Goal: Information Seeking & Learning: Learn about a topic

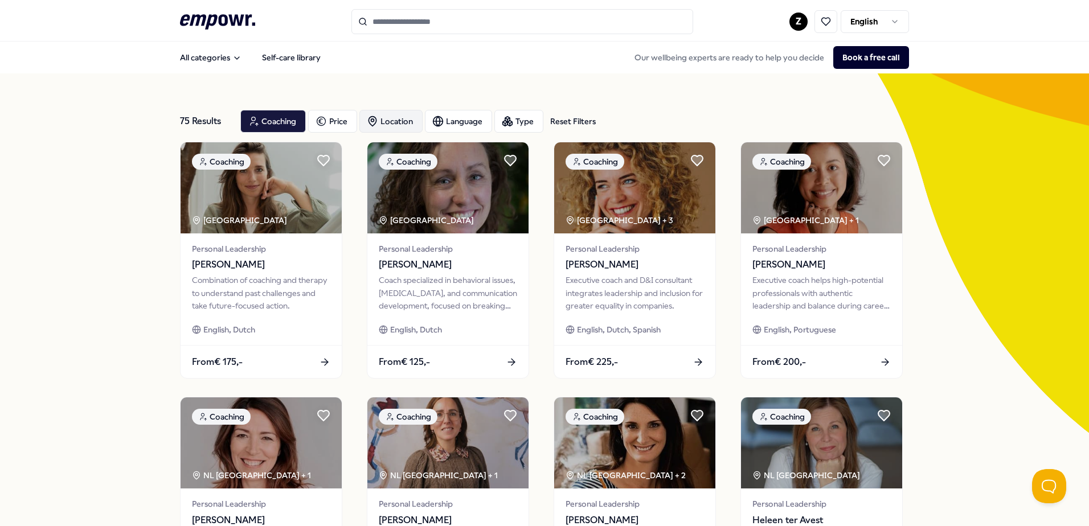
click at [401, 113] on div "Location" at bounding box center [390, 121] width 63 height 23
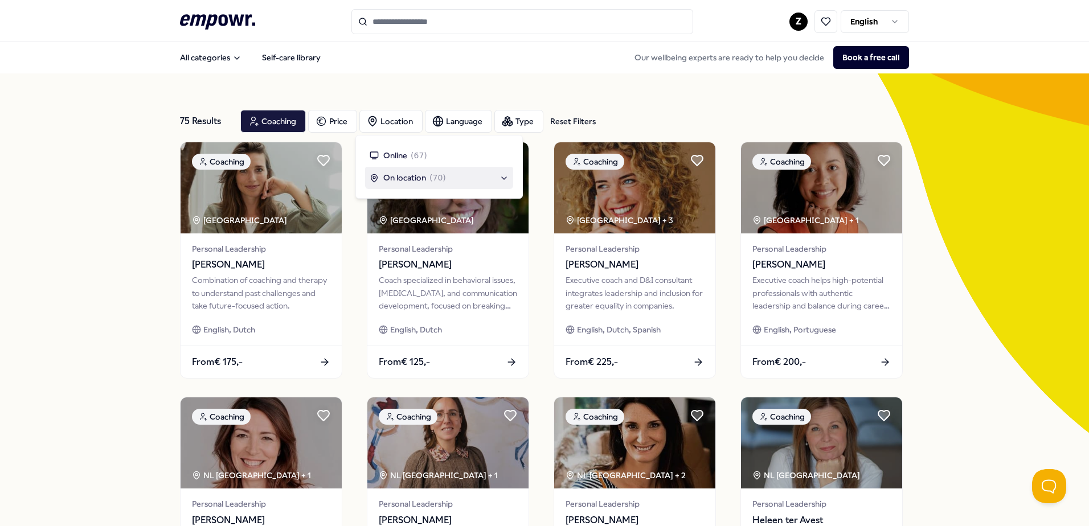
click at [507, 178] on div "On location ( 70 )" at bounding box center [439, 177] width 139 height 13
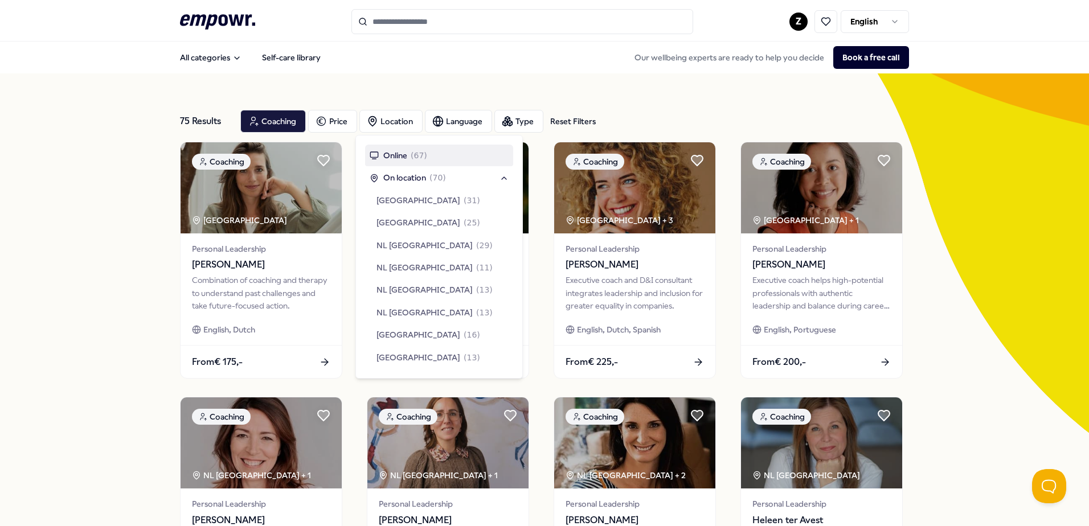
click at [469, 75] on div "75 Results Reset Filters Coaching Price Location Language Type Reset Filters Co…" at bounding box center [544, 517] width 729 height 889
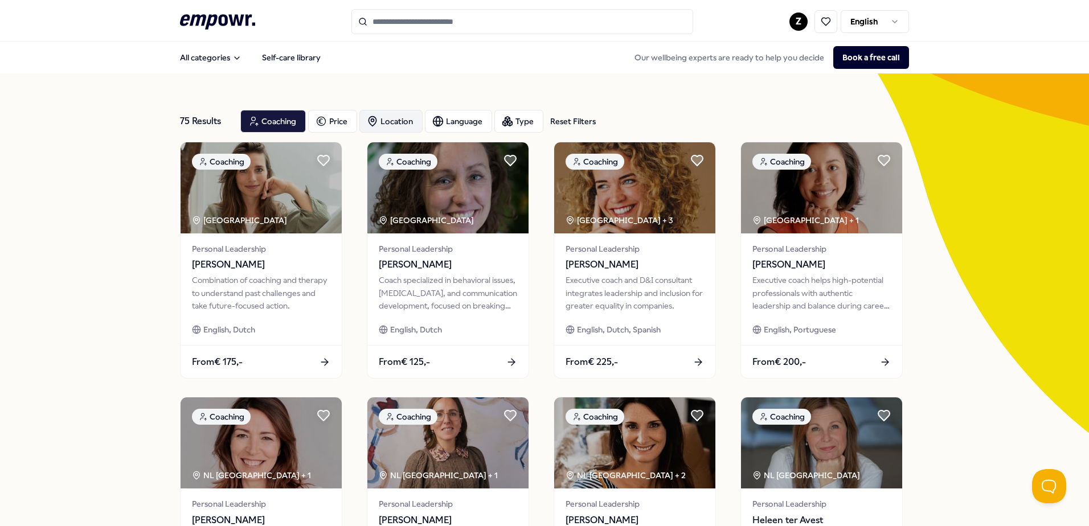
click at [382, 121] on div "Location" at bounding box center [390, 121] width 63 height 23
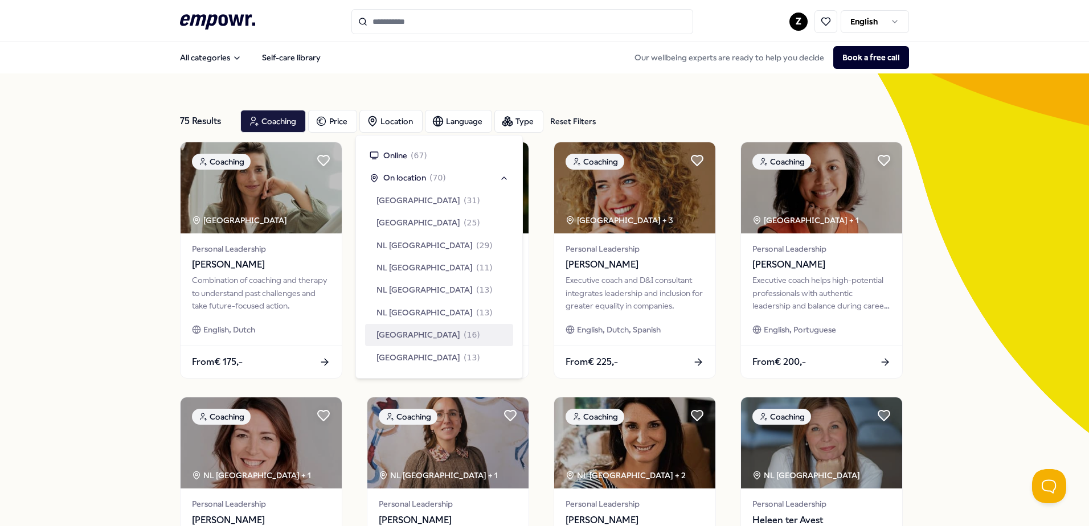
click at [426, 340] on span "[GEOGRAPHIC_DATA]" at bounding box center [418, 335] width 84 height 13
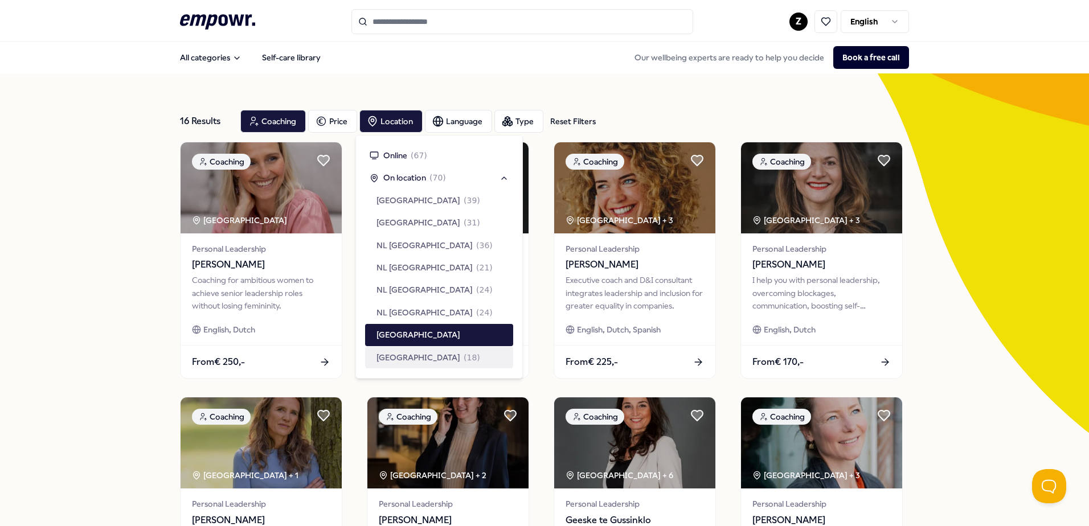
click at [428, 354] on span "The Hague Region" at bounding box center [418, 357] width 84 height 13
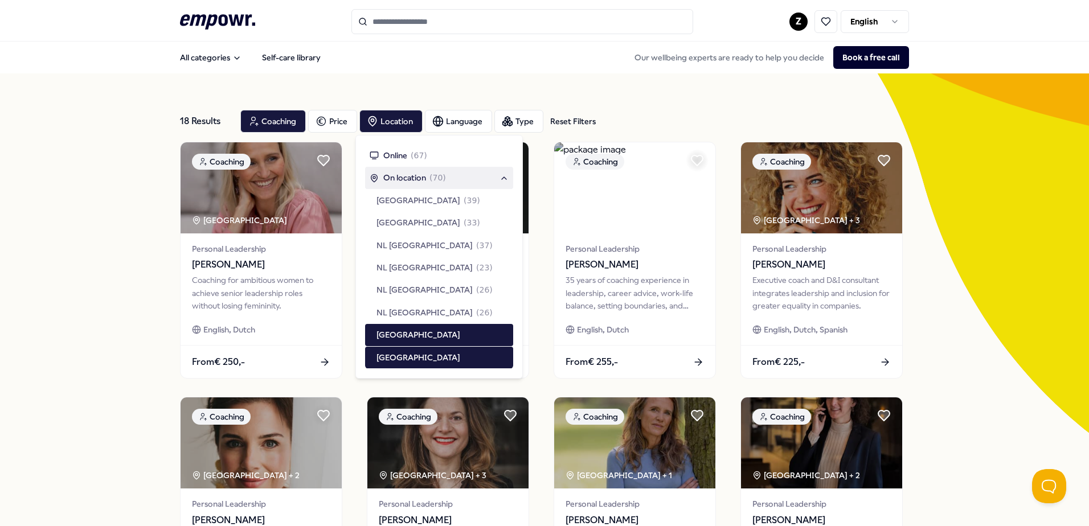
click at [91, 216] on div "18 Results Reset Filters Coaching Price Location Language Type Reset Filters Co…" at bounding box center [544, 517] width 1089 height 889
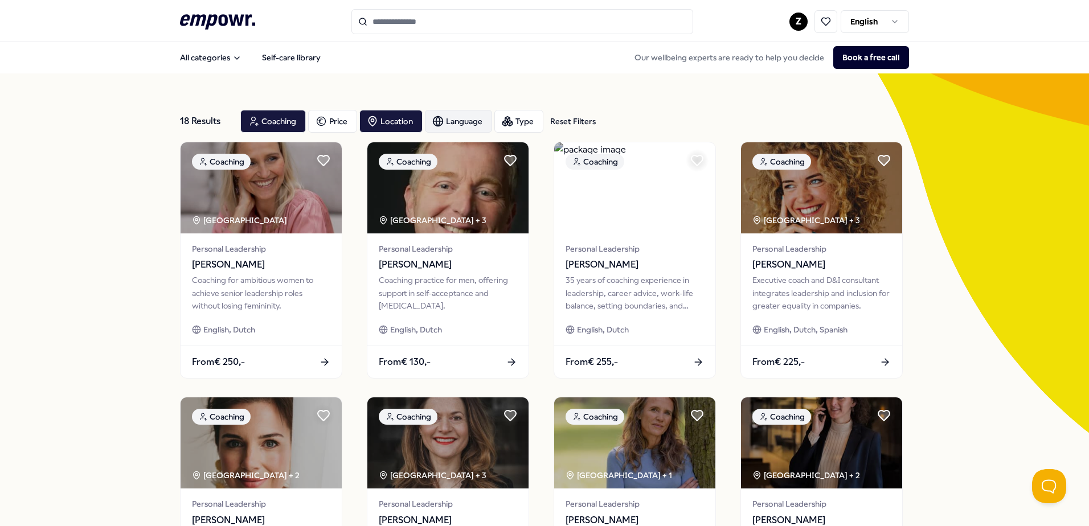
click at [450, 124] on div "Language" at bounding box center [458, 121] width 67 height 23
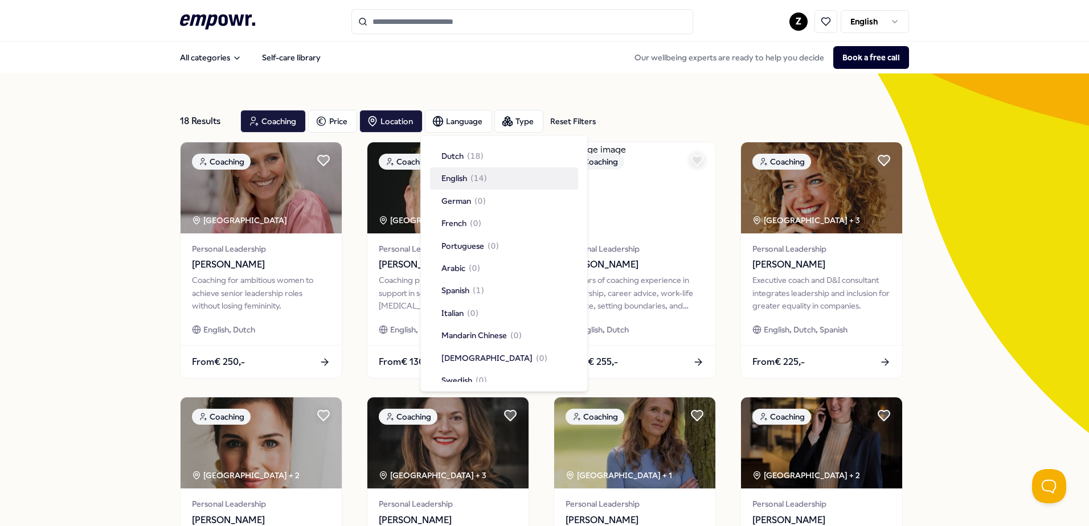
click at [480, 178] on span "( 14 )" at bounding box center [478, 178] width 17 height 13
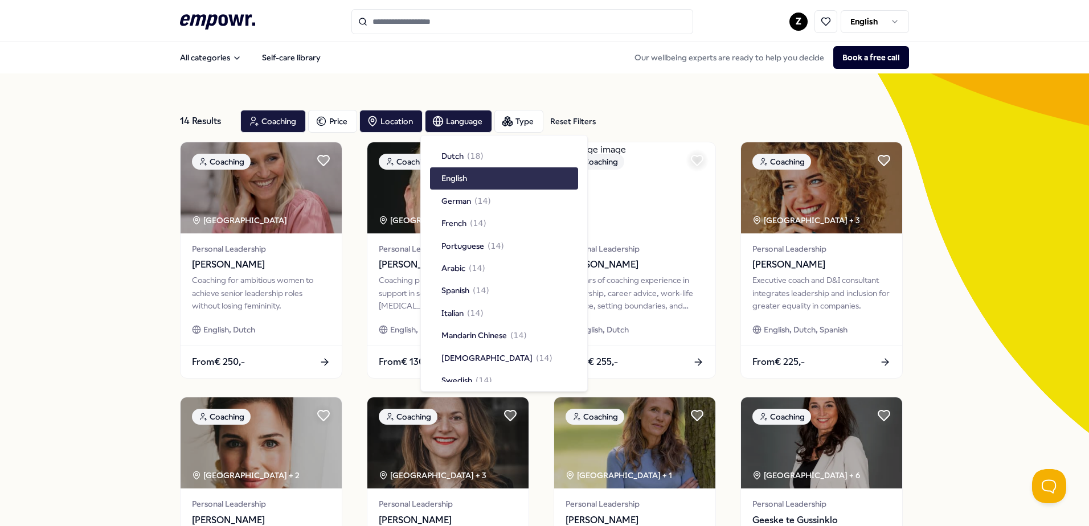
click at [105, 169] on div "14 Results Reset Filters Coaching Price Location Language Type Reset Filters Co…" at bounding box center [544, 517] width 1089 height 889
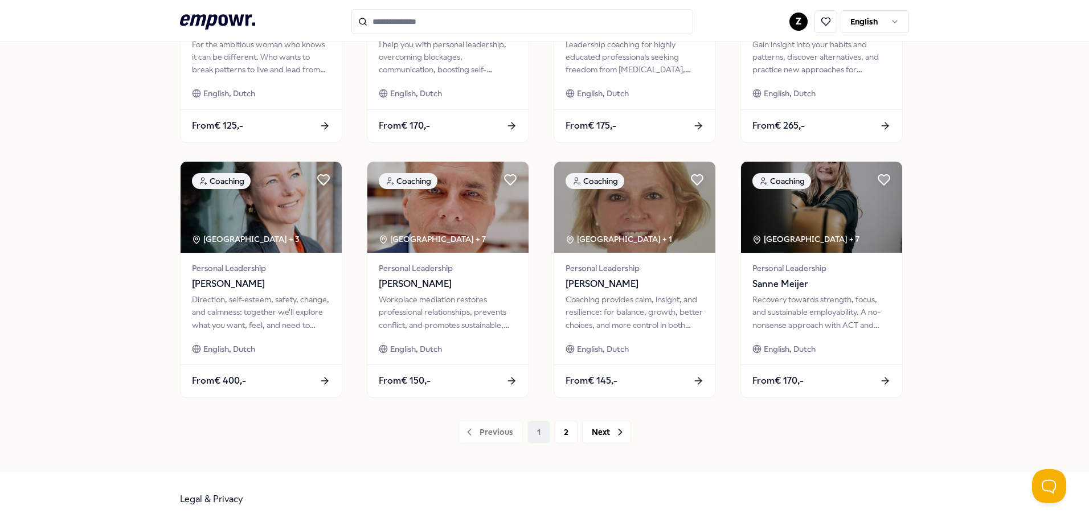
scroll to position [493, 0]
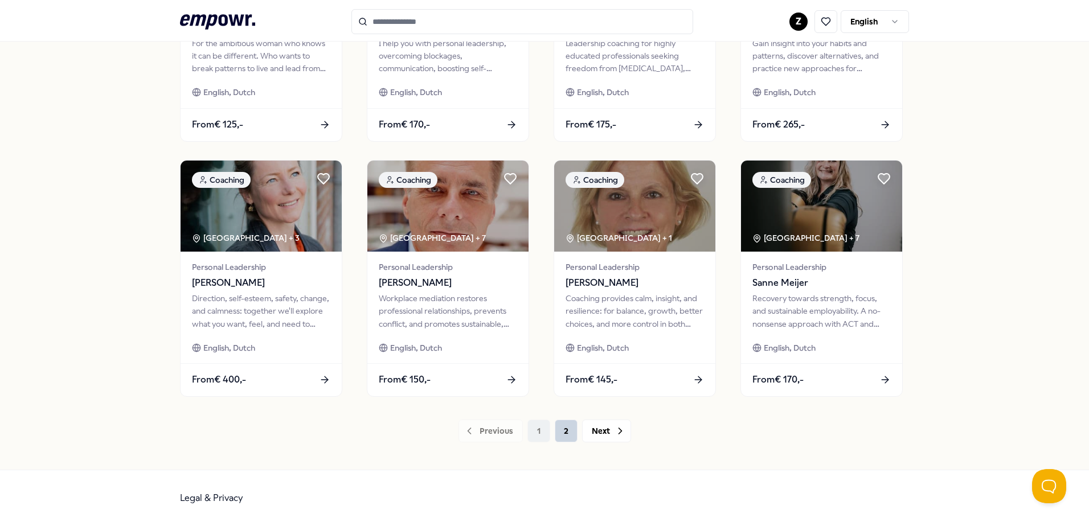
click at [555, 429] on button "2" at bounding box center [566, 431] width 23 height 23
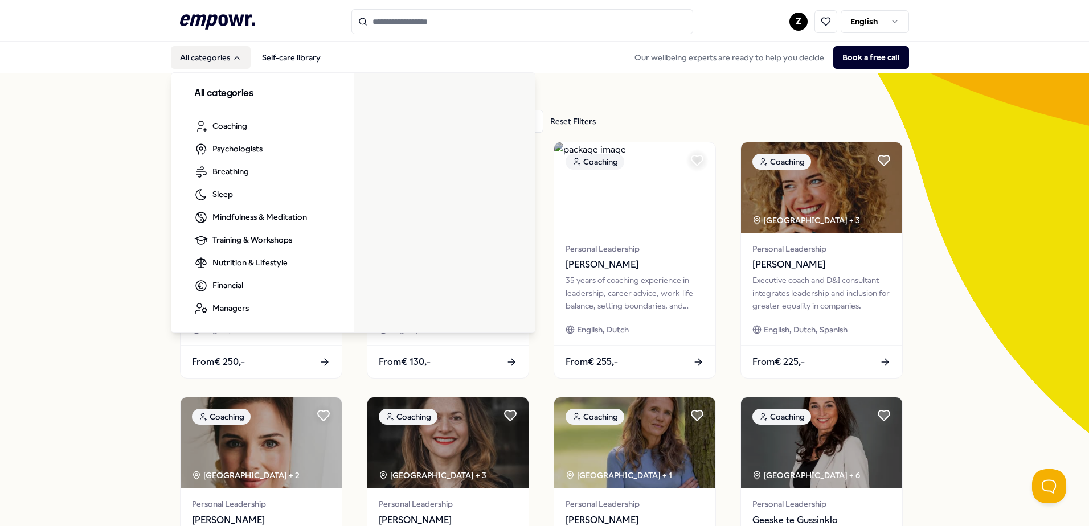
click at [200, 64] on button "All categories" at bounding box center [211, 57] width 80 height 23
click at [199, 63] on button "All categories" at bounding box center [211, 57] width 80 height 23
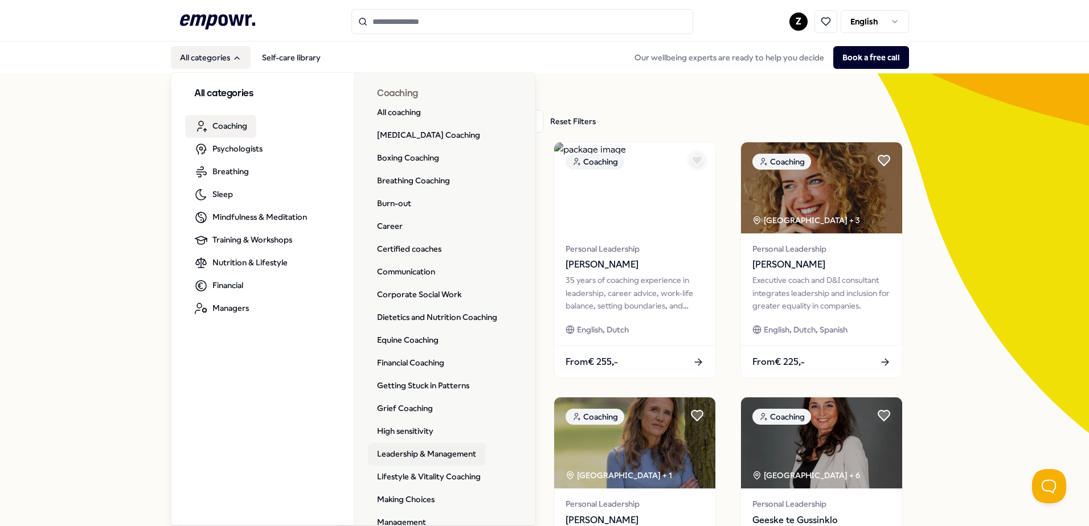
click at [405, 454] on link "Leadership & Management" at bounding box center [426, 454] width 117 height 23
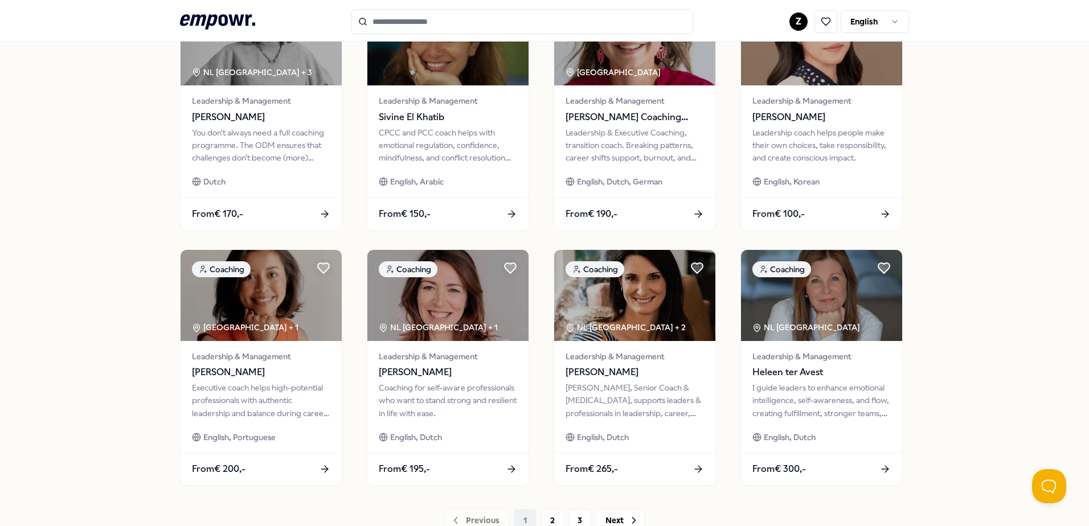
scroll to position [493, 0]
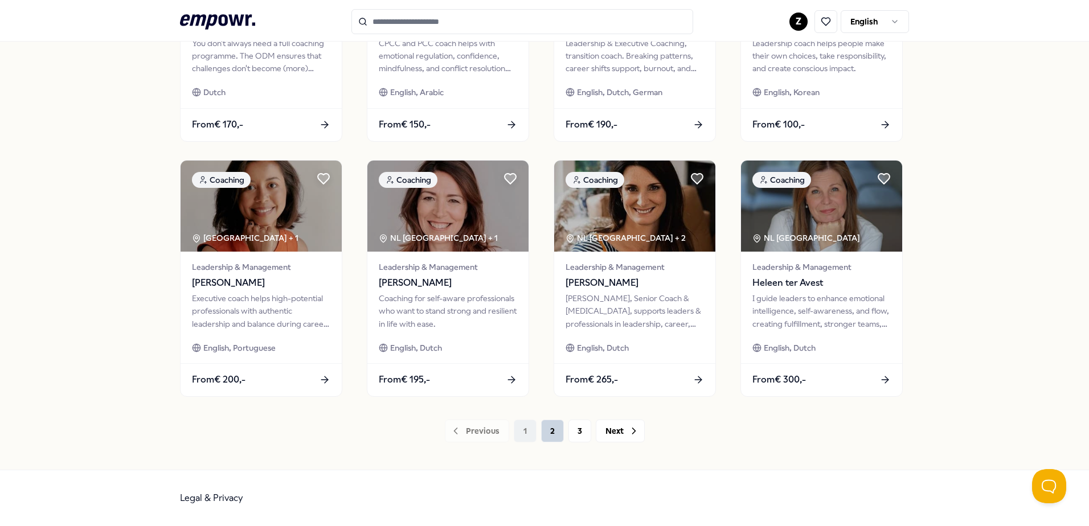
click at [548, 436] on button "2" at bounding box center [552, 431] width 23 height 23
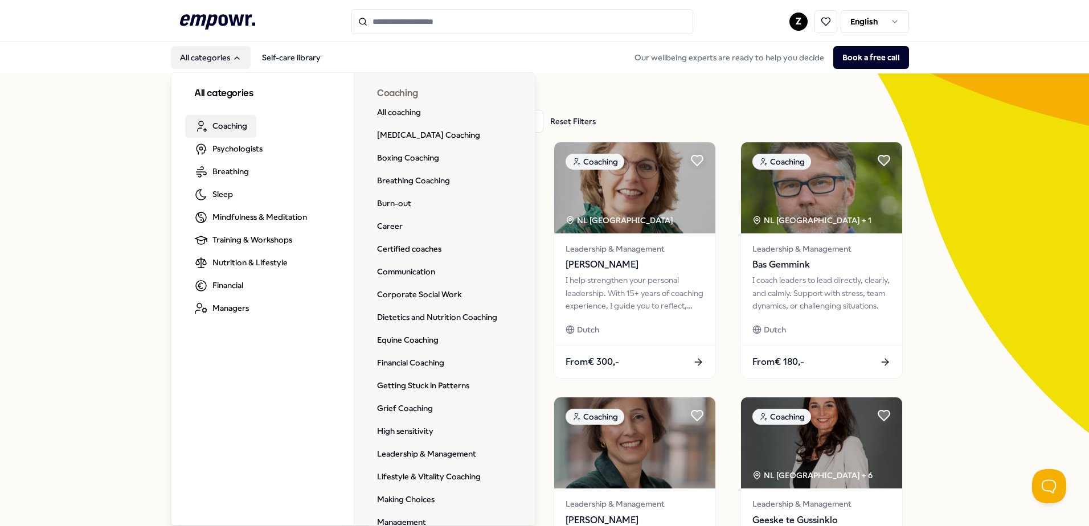
scroll to position [181, 0]
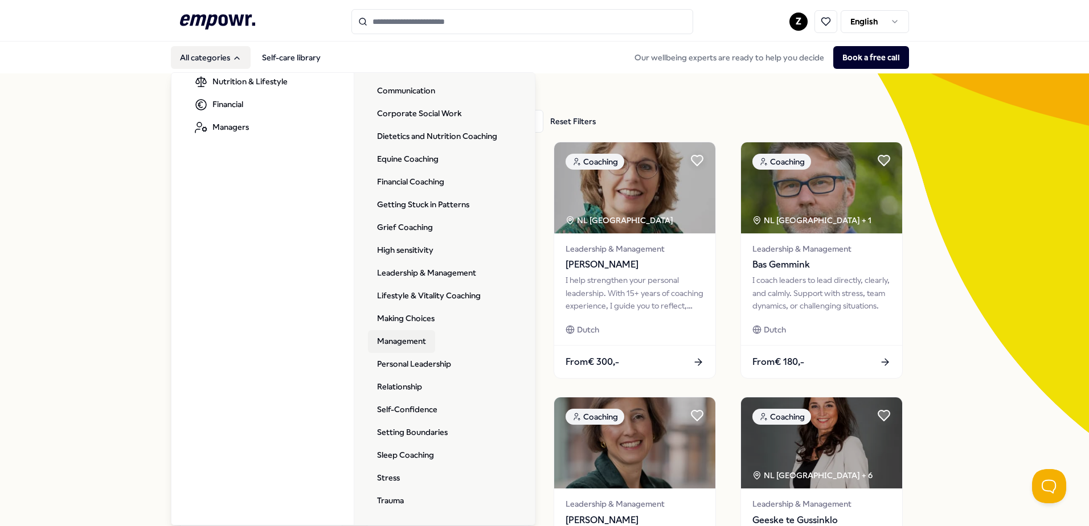
click at [404, 343] on link "Management" at bounding box center [401, 341] width 67 height 23
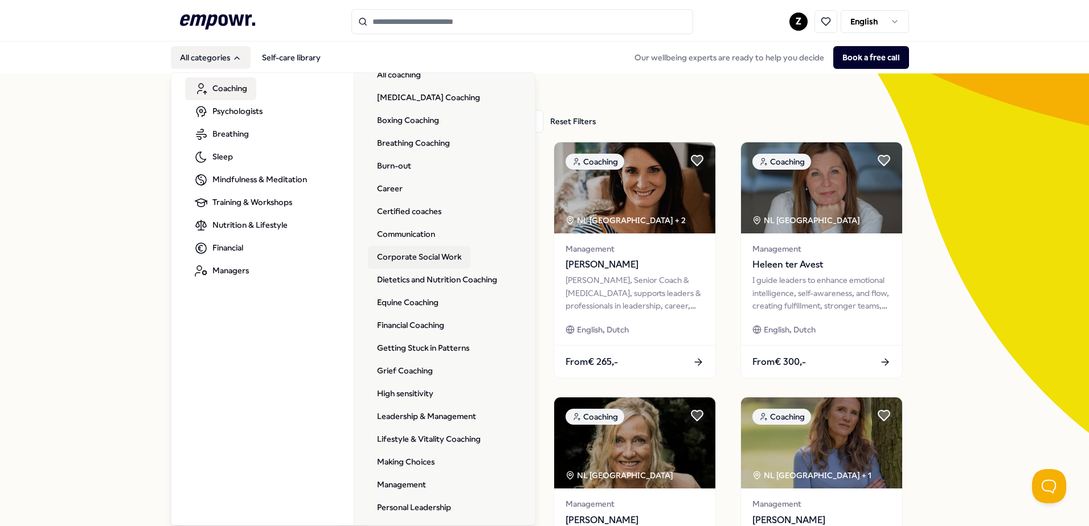
scroll to position [57, 0]
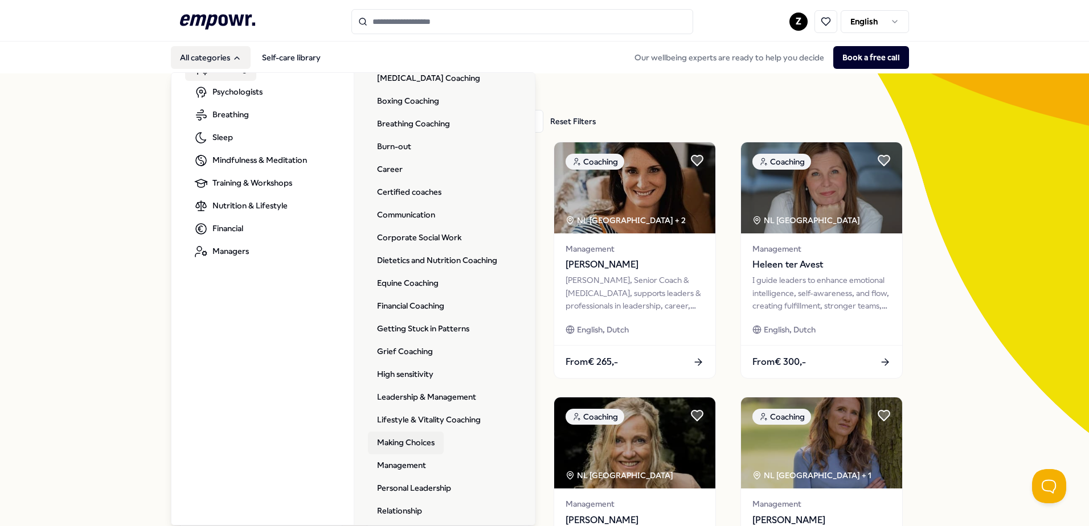
click at [409, 445] on link "Making Choices" at bounding box center [406, 443] width 76 height 23
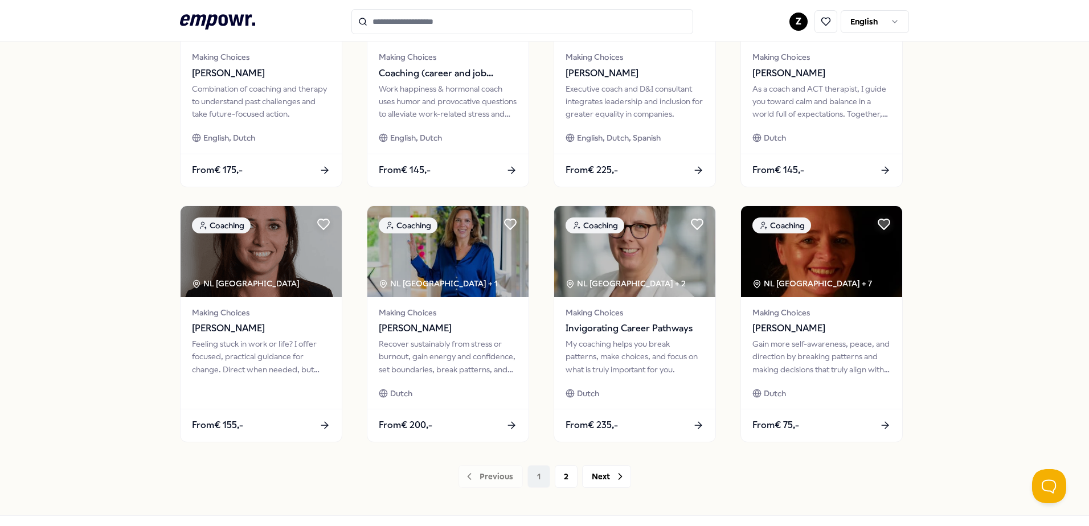
scroll to position [456, 0]
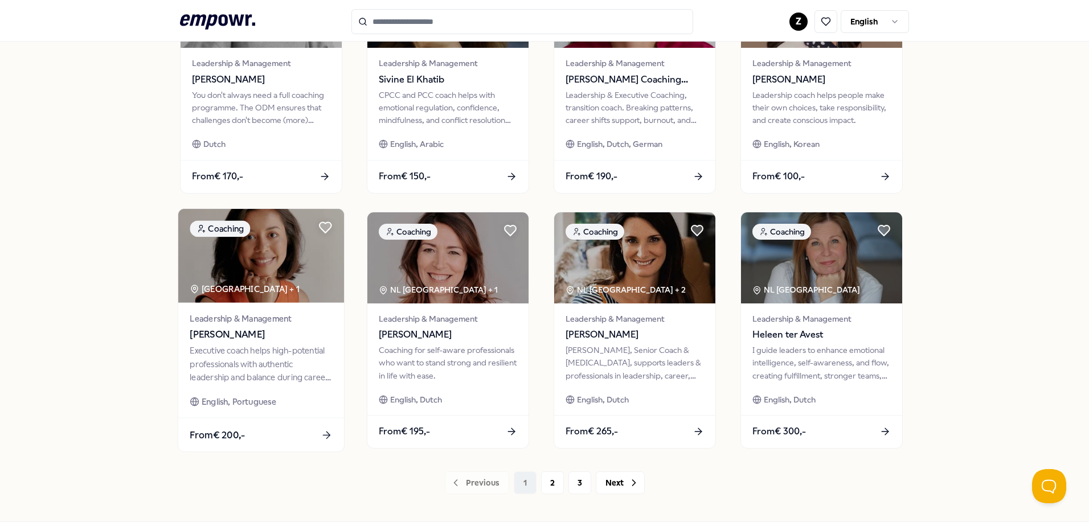
scroll to position [493, 0]
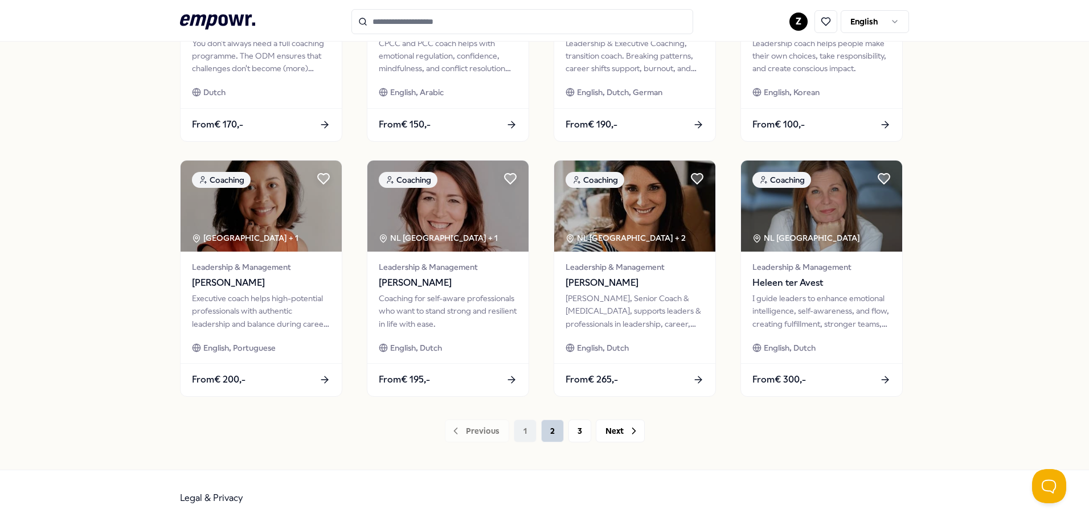
click at [545, 424] on button "2" at bounding box center [552, 431] width 23 height 23
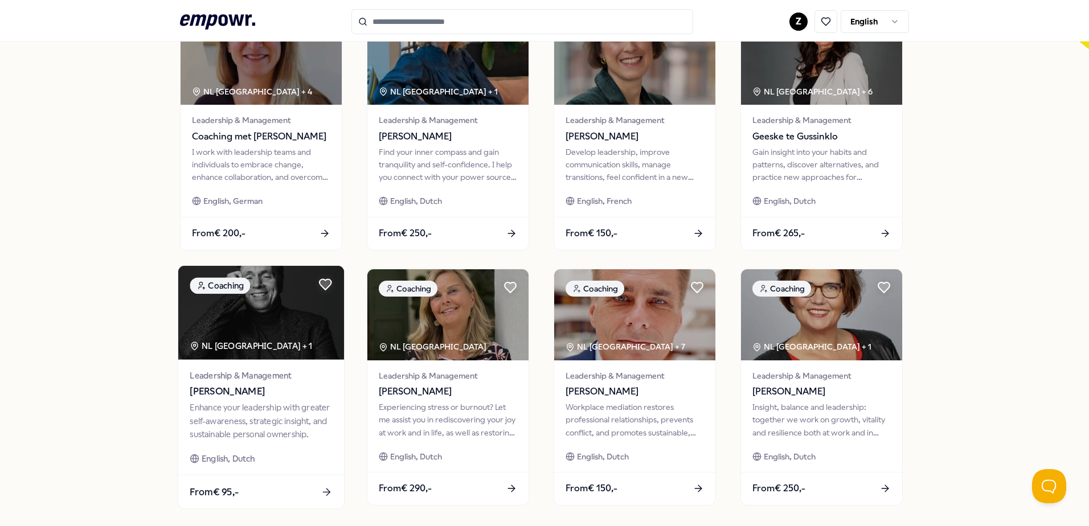
scroll to position [493, 0]
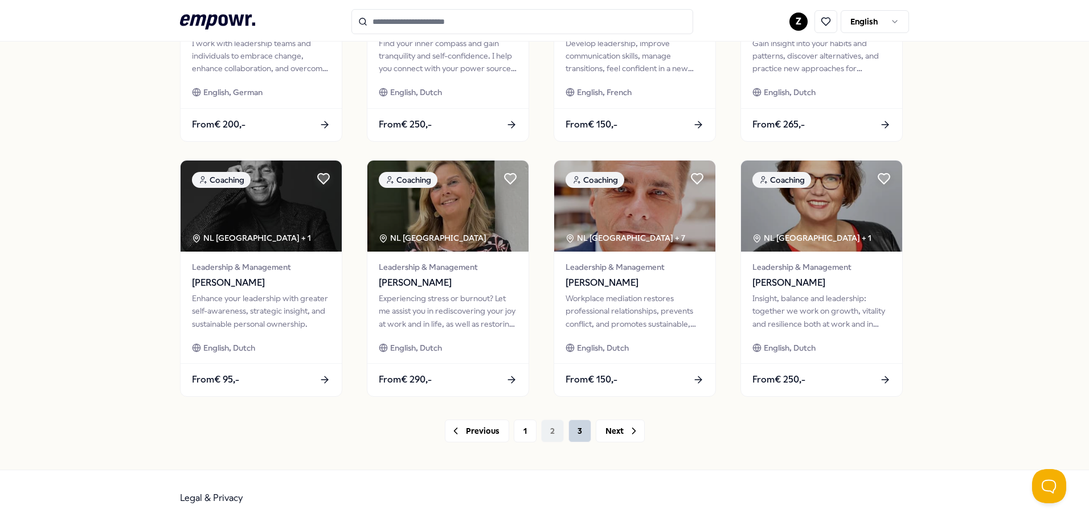
click at [571, 420] on button "3" at bounding box center [579, 431] width 23 height 23
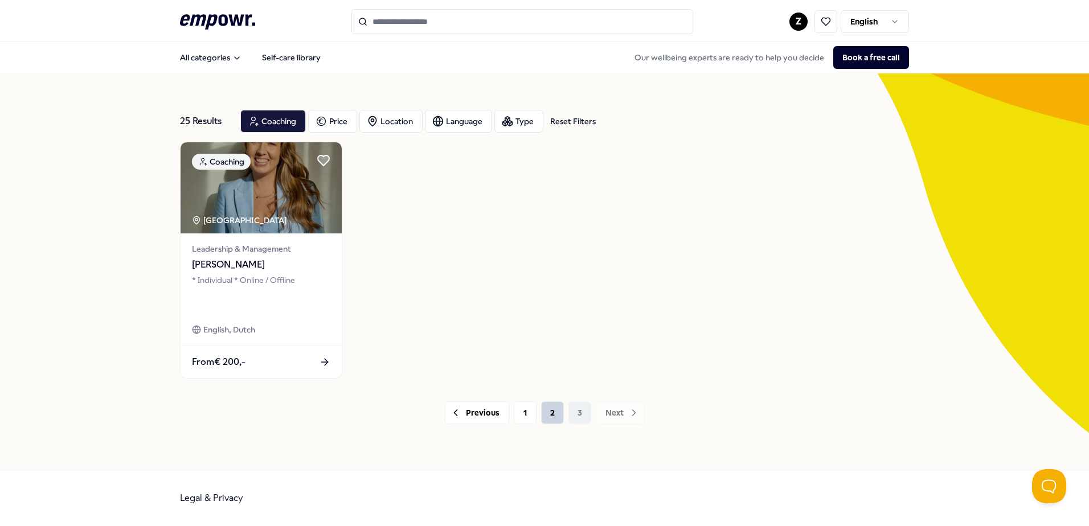
click at [546, 412] on button "2" at bounding box center [552, 412] width 23 height 23
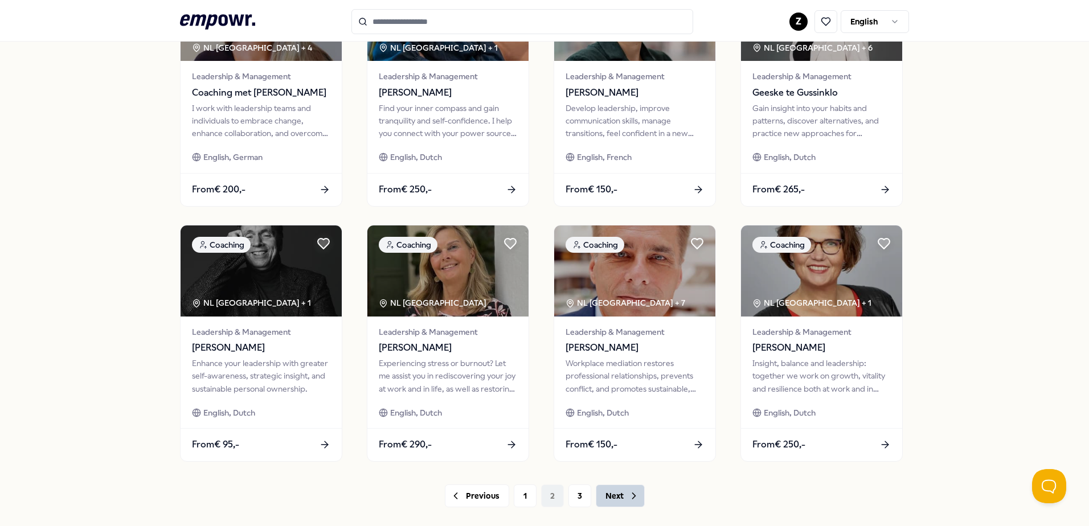
scroll to position [493, 0]
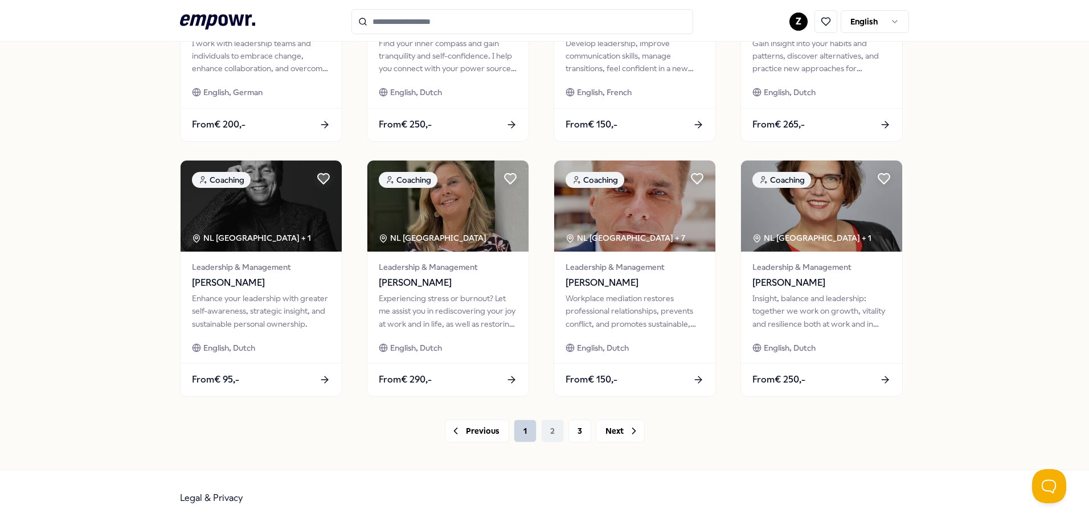
click at [522, 431] on button "1" at bounding box center [525, 431] width 23 height 23
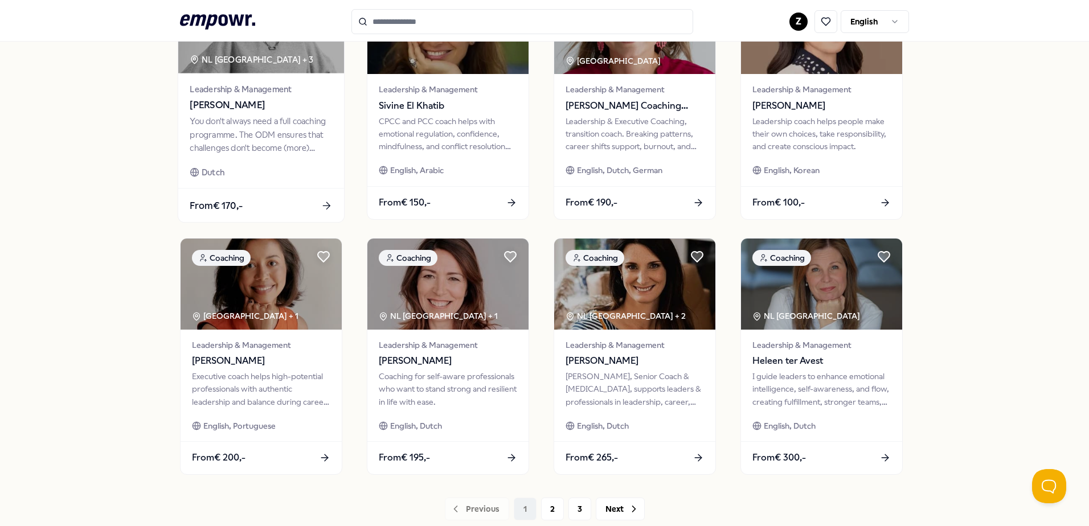
scroll to position [493, 0]
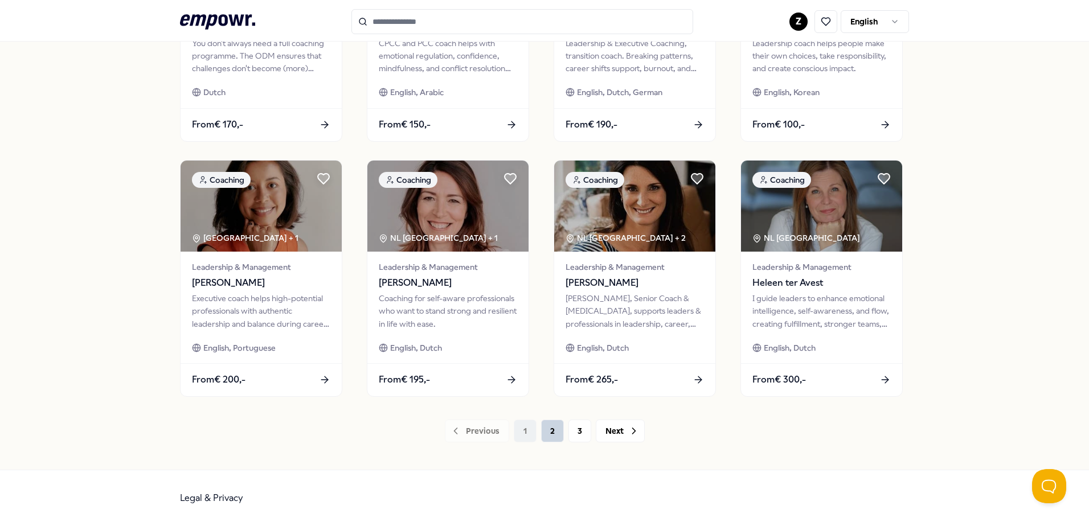
click at [551, 434] on button "2" at bounding box center [552, 431] width 23 height 23
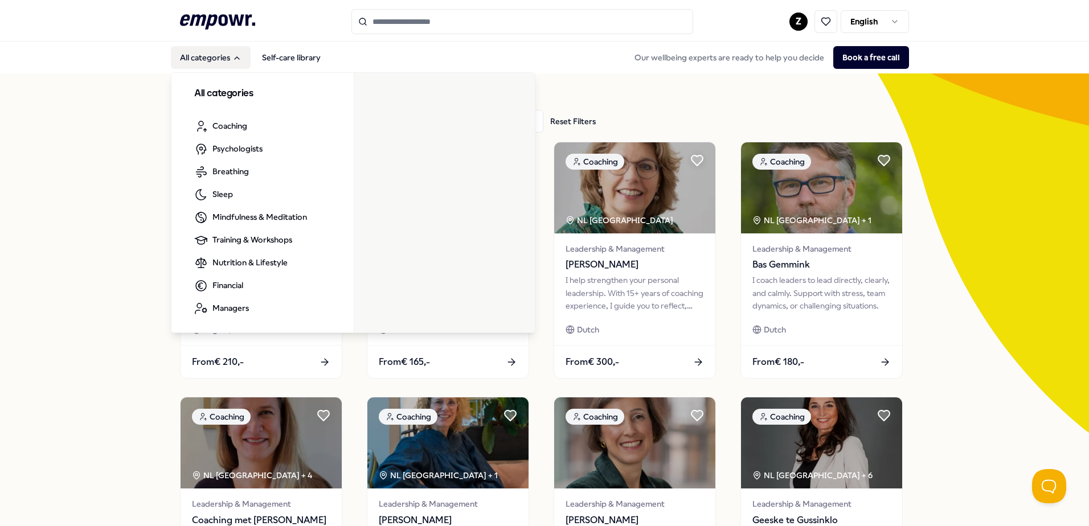
click at [212, 56] on button "All categories" at bounding box center [211, 57] width 80 height 23
click at [218, 60] on button "All categories" at bounding box center [211, 57] width 80 height 23
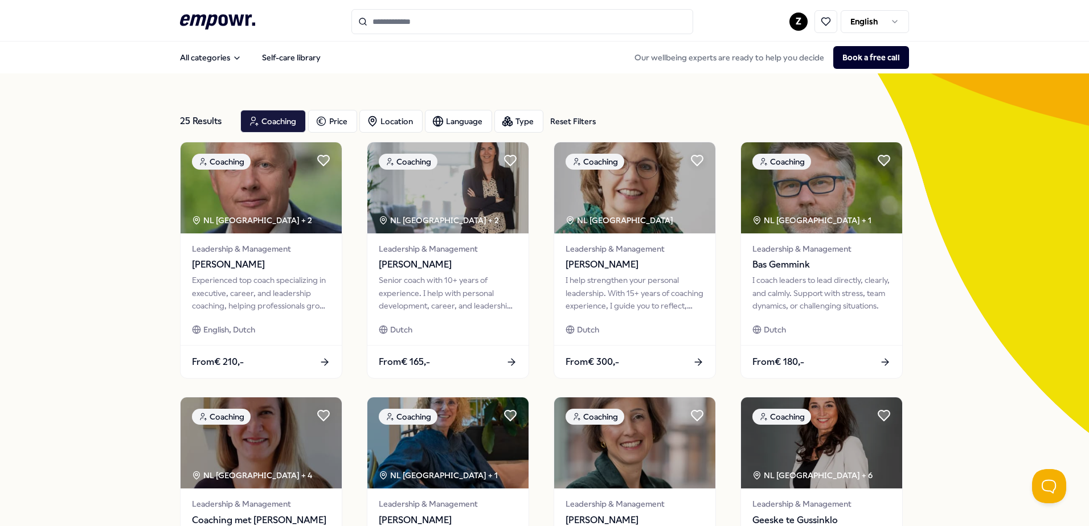
click at [216, 69] on div "All categories Self-care library Our wellbeing experts are ready to help you de…" at bounding box center [544, 57] width 729 height 27
click at [222, 60] on button "All categories" at bounding box center [211, 57] width 80 height 23
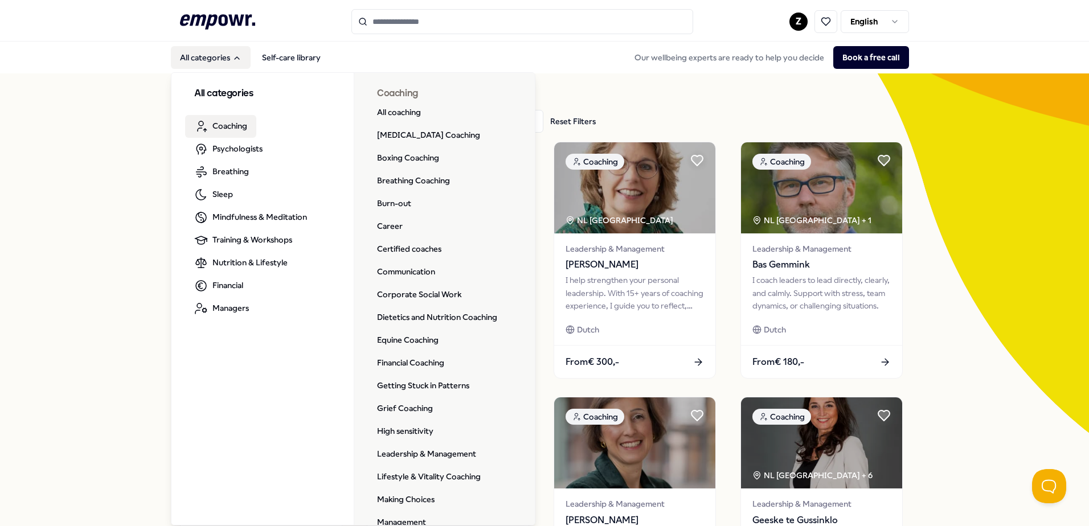
click at [231, 127] on span "Coaching" at bounding box center [229, 126] width 35 height 13
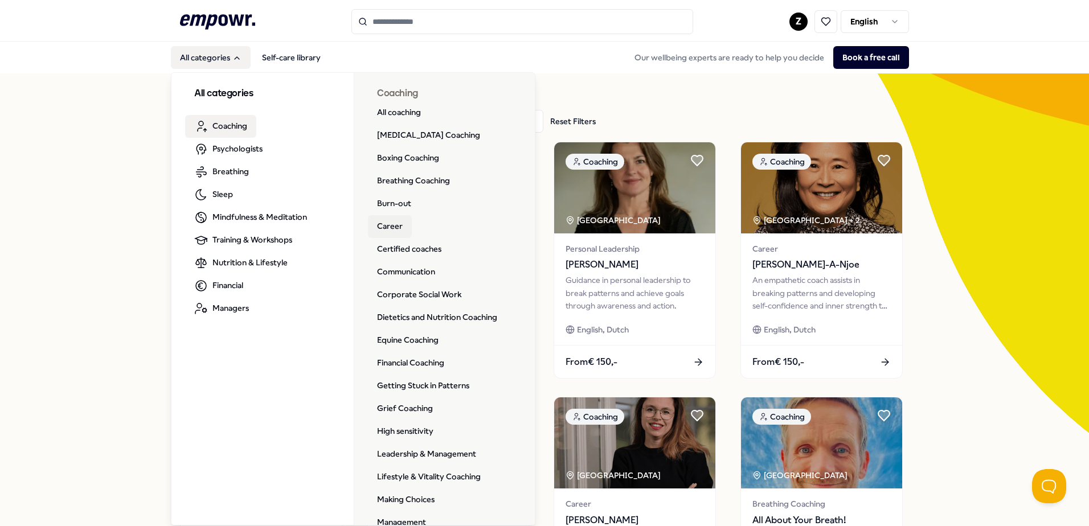
click at [372, 226] on link "Career" at bounding box center [390, 226] width 44 height 23
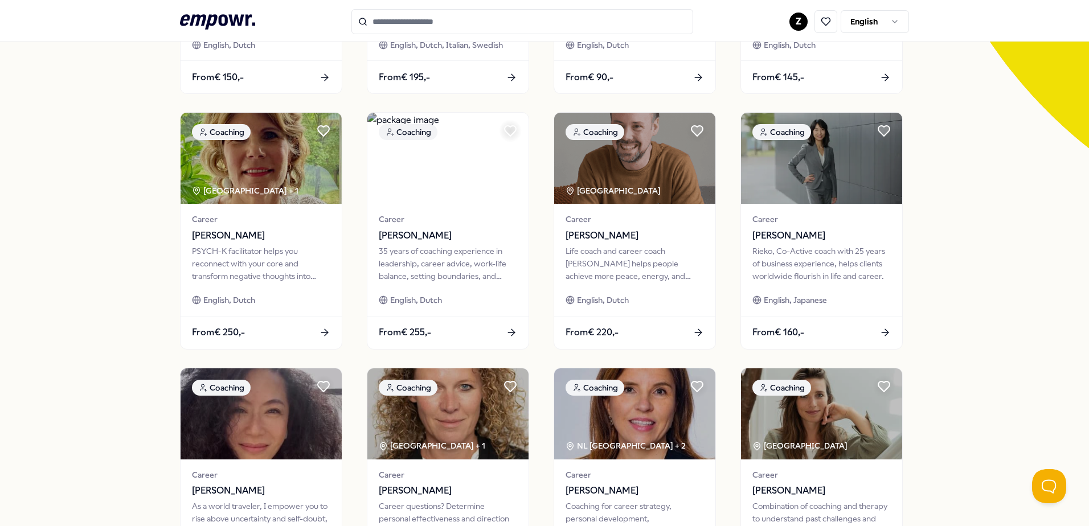
scroll to position [493, 0]
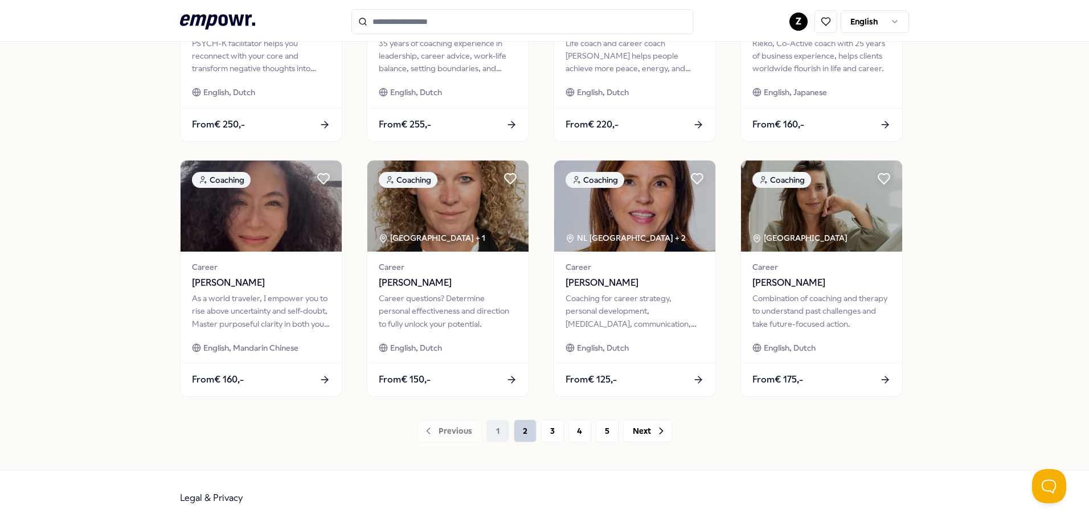
click at [518, 433] on button "2" at bounding box center [525, 431] width 23 height 23
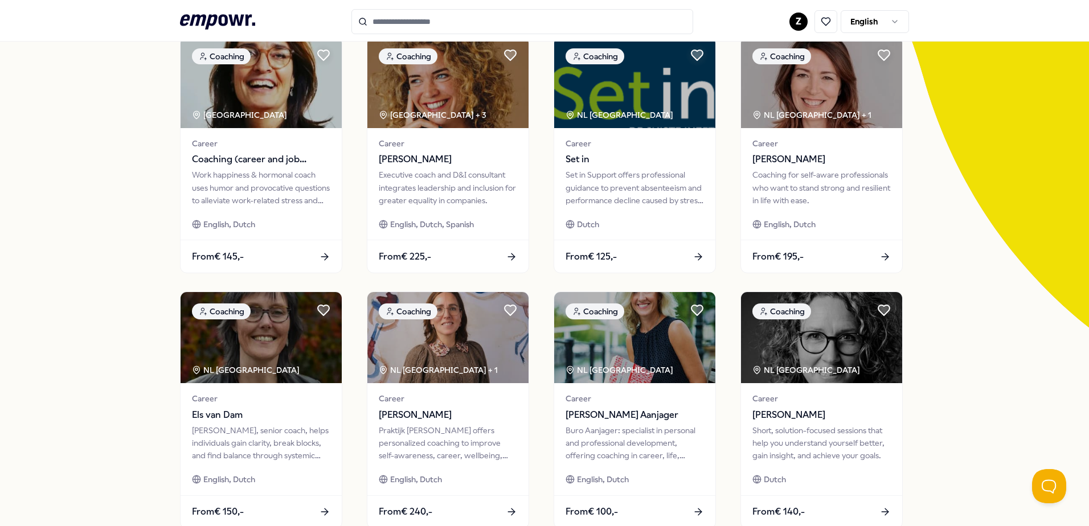
scroll to position [114, 0]
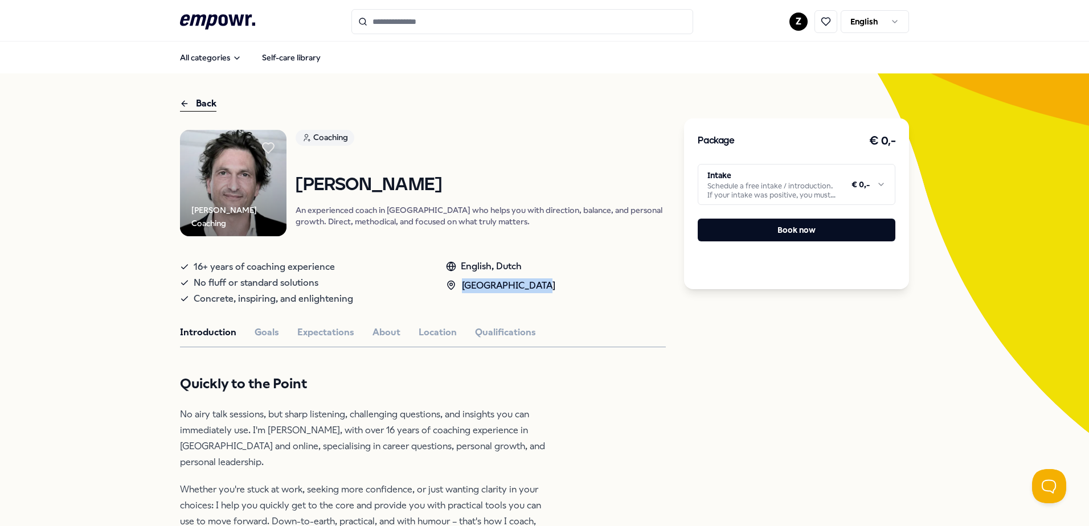
drag, startPoint x: 459, startPoint y: 286, endPoint x: 533, endPoint y: 289, distance: 74.1
click at [533, 289] on div "[GEOGRAPHIC_DATA]" at bounding box center [500, 285] width 109 height 15
drag, startPoint x: 533, startPoint y: 289, endPoint x: 489, endPoint y: 141, distance: 155.1
click at [489, 141] on link "Coaching" at bounding box center [481, 140] width 370 height 20
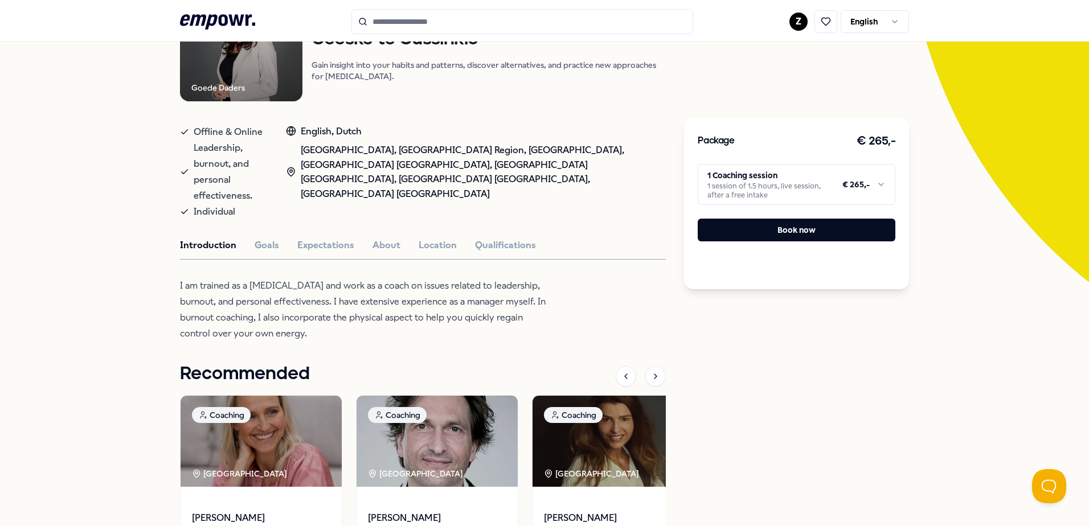
scroll to position [171, 0]
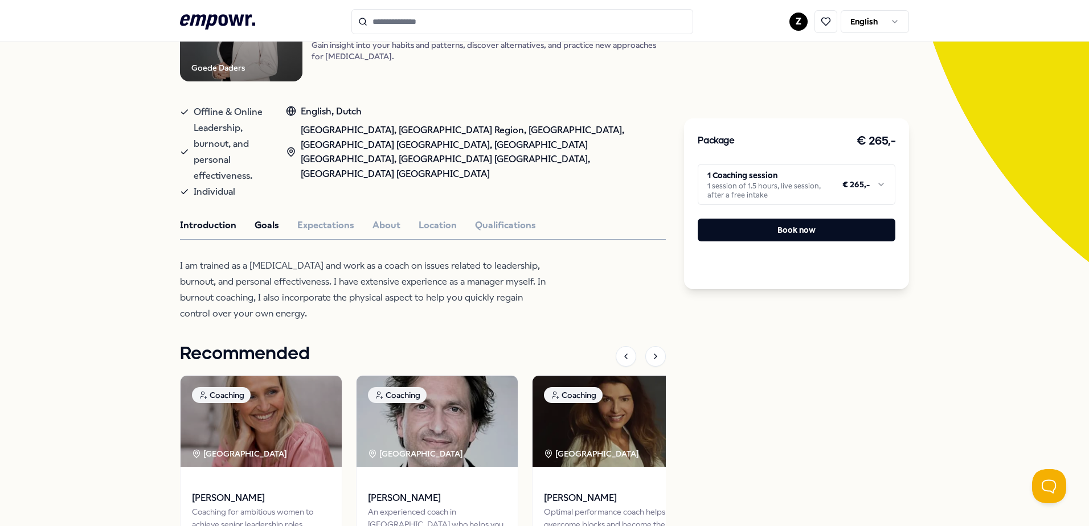
click at [257, 218] on button "Goals" at bounding box center [267, 225] width 24 height 15
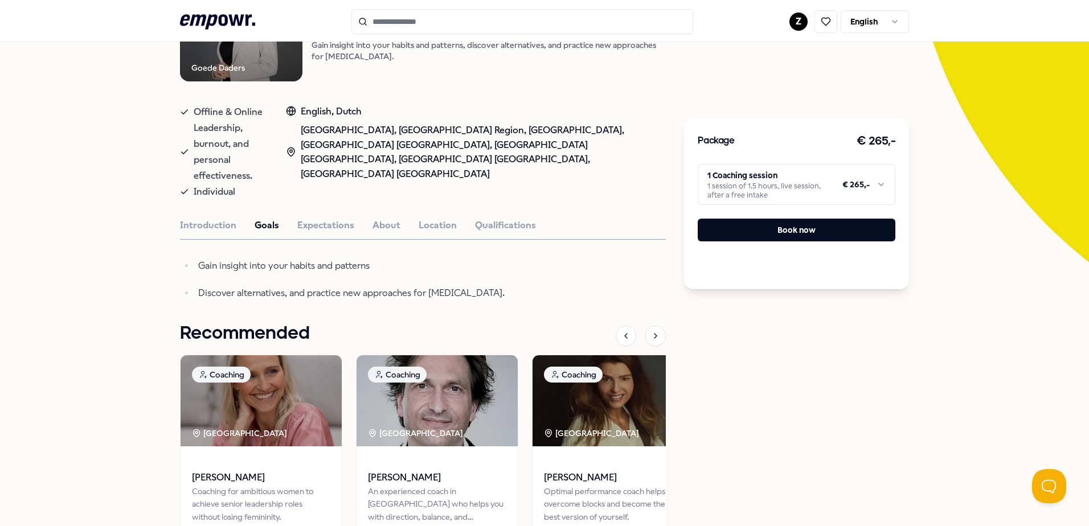
scroll to position [296, 0]
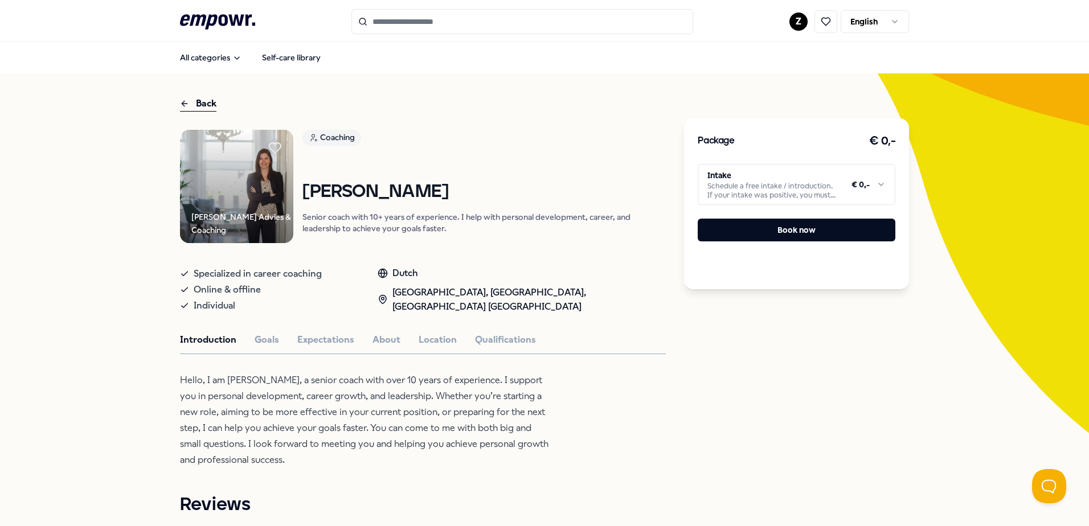
scroll to position [57, 0]
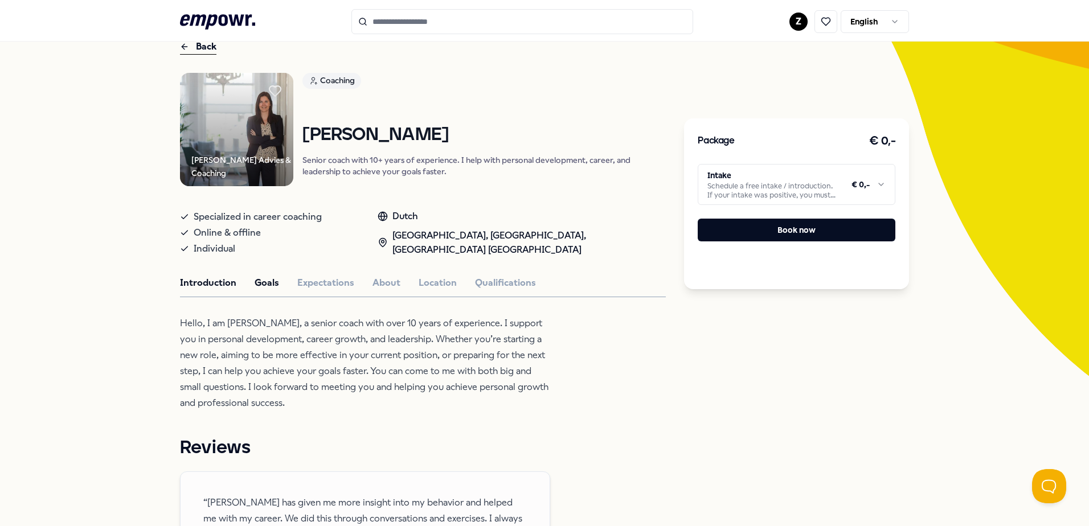
click at [260, 290] on button "Goals" at bounding box center [267, 283] width 24 height 15
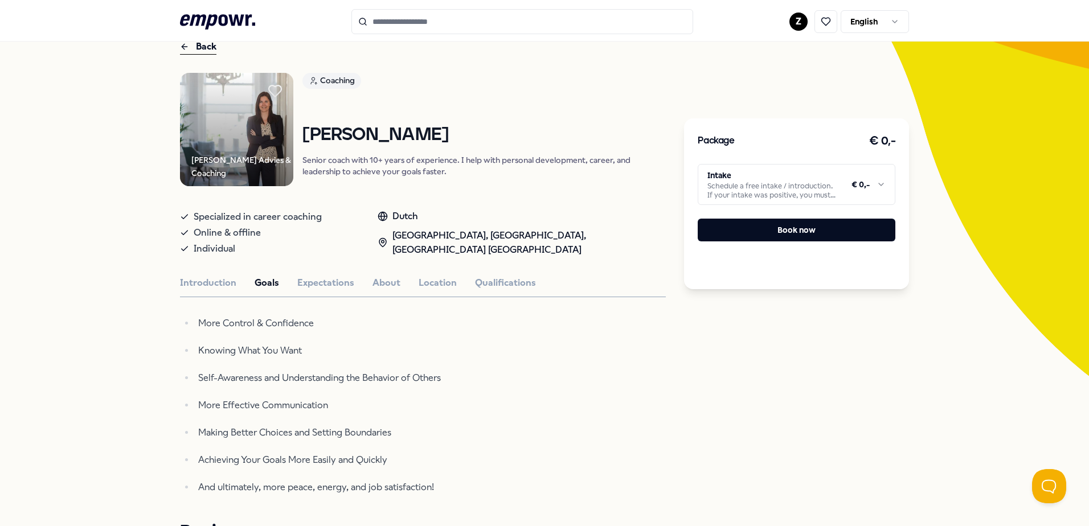
click at [269, 89] on icon at bounding box center [275, 90] width 13 height 11
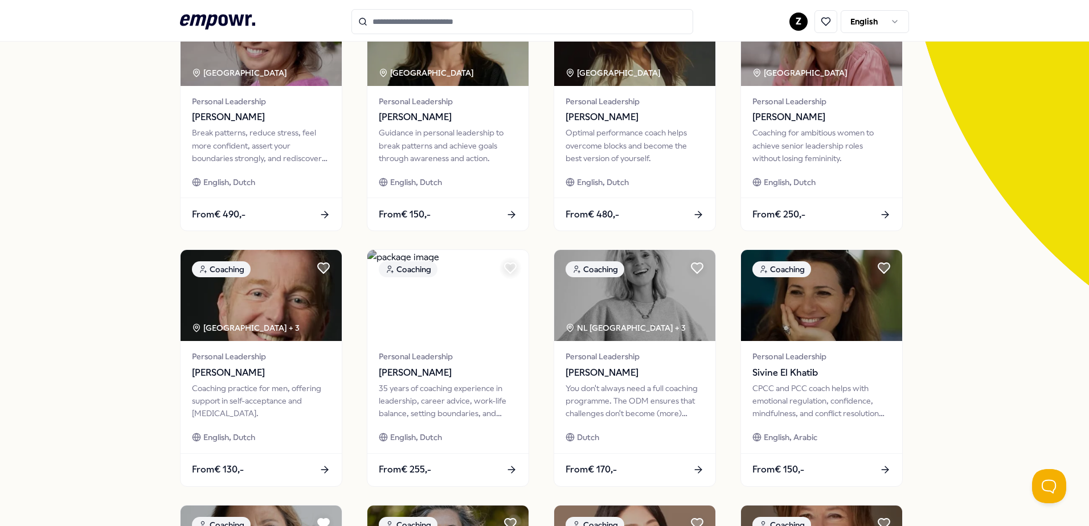
scroll to position [285, 0]
